Goal: Information Seeking & Learning: Learn about a topic

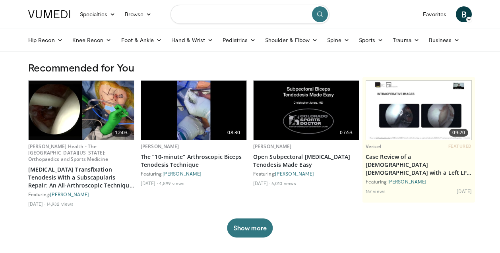
click at [186, 14] on input "Search topics, interventions" at bounding box center [250, 14] width 159 height 19
type input "**********"
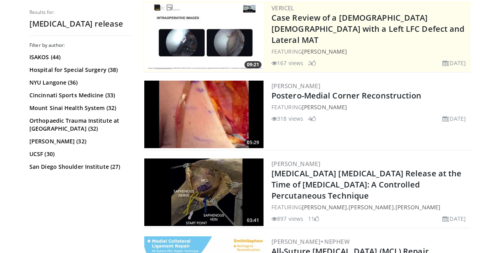
scroll to position [271, 0]
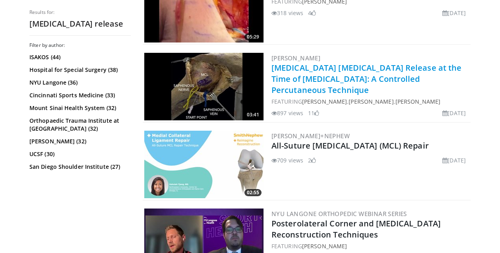
click at [285, 80] on link "[MEDICAL_DATA] [MEDICAL_DATA] Release at the Time of [MEDICAL_DATA]: A Controll…" at bounding box center [366, 78] width 190 height 33
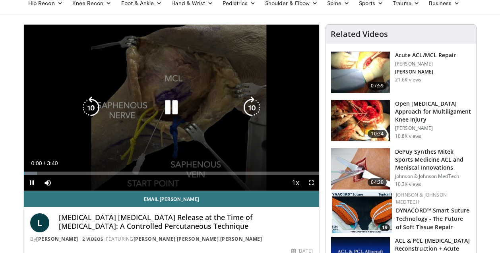
scroll to position [37, 0]
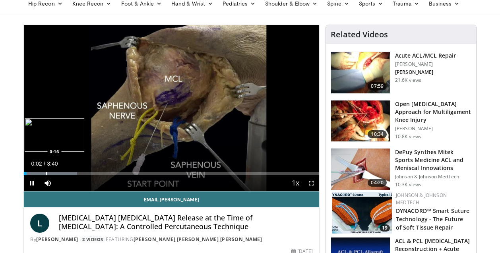
click at [45, 171] on div "Loaded : 17.99% 0:02 0:16" at bounding box center [171, 172] width 295 height 8
click at [73, 173] on div "Progress Bar" at bounding box center [73, 173] width 1 height 3
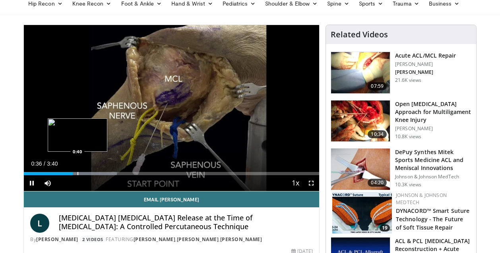
click at [78, 173] on div "Progress Bar" at bounding box center [78, 173] width 1 height 3
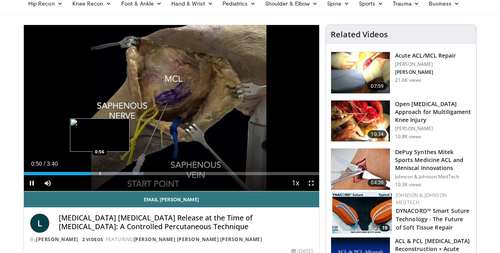
click at [101, 172] on div "Progress Bar" at bounding box center [100, 173] width 1 height 3
click at [113, 172] on div "Loaded : 45.45% 1:06 1:06" at bounding box center [171, 173] width 295 height 3
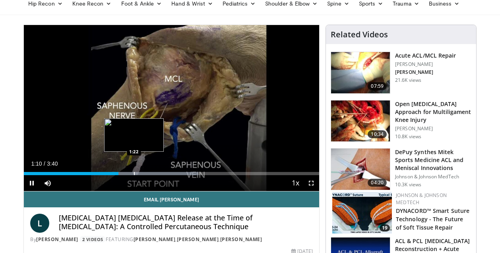
click at [134, 173] on div "Progress Bar" at bounding box center [134, 173] width 1 height 3
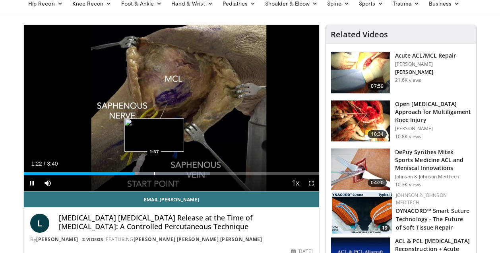
click at [157, 171] on div "Loaded : 63.02% 1:22 1:37" at bounding box center [171, 172] width 295 height 8
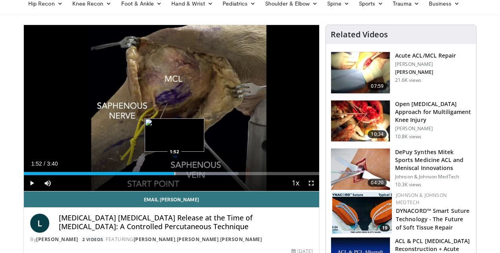
click at [174, 173] on div "Progress Bar" at bounding box center [174, 173] width 1 height 3
click at [194, 173] on div "Progress Bar" at bounding box center [193, 173] width 1 height 3
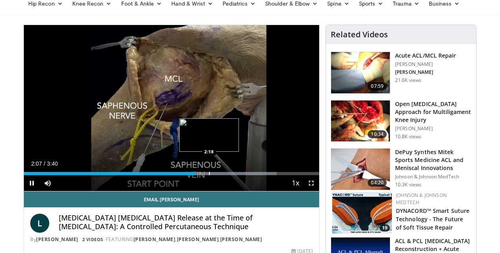
click at [210, 174] on div "Progress Bar" at bounding box center [209, 173] width 1 height 3
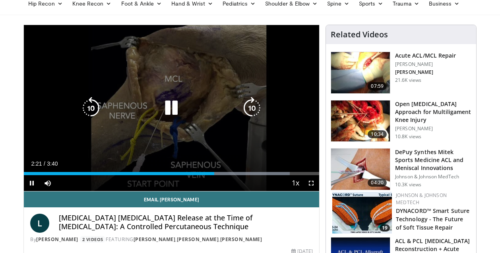
click at [0, 0] on div "Progress Bar" at bounding box center [0, 0] width 0 height 0
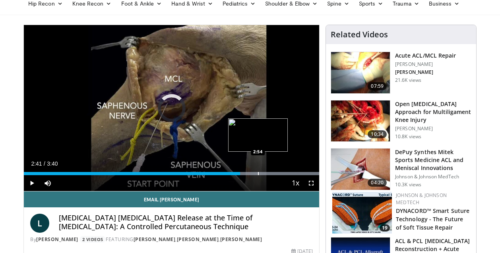
click at [258, 172] on div "Progress Bar" at bounding box center [258, 173] width 1 height 3
click at [271, 172] on div "Progress Bar" at bounding box center [270, 173] width 1 height 3
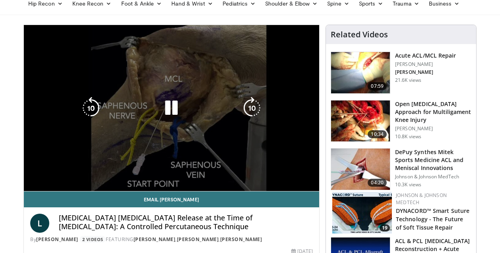
click at [292, 172] on video-js "**********" at bounding box center [171, 108] width 295 height 167
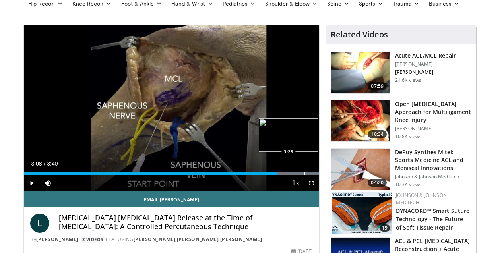
click at [304, 174] on div "Progress Bar" at bounding box center [304, 173] width 1 height 3
click at [290, 174] on div "Loaded : 100.00% 3:29 3:19" at bounding box center [171, 173] width 295 height 3
click at [284, 172] on div "Progress Bar" at bounding box center [284, 173] width 1 height 3
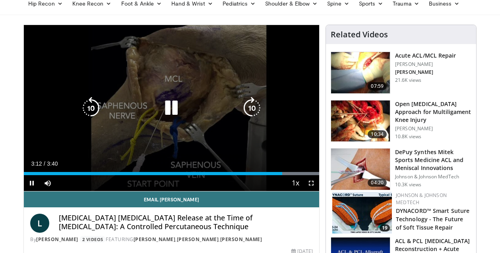
click at [190, 132] on div "10 seconds Tap to unmute" at bounding box center [171, 108] width 295 height 166
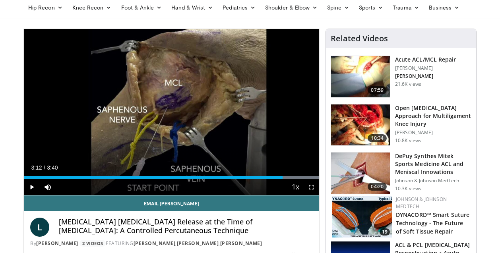
scroll to position [0, 0]
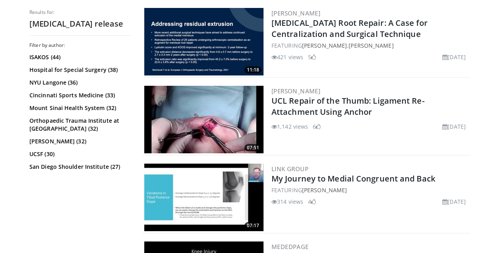
scroll to position [1012, 0]
